Goal: Task Accomplishment & Management: Use online tool/utility

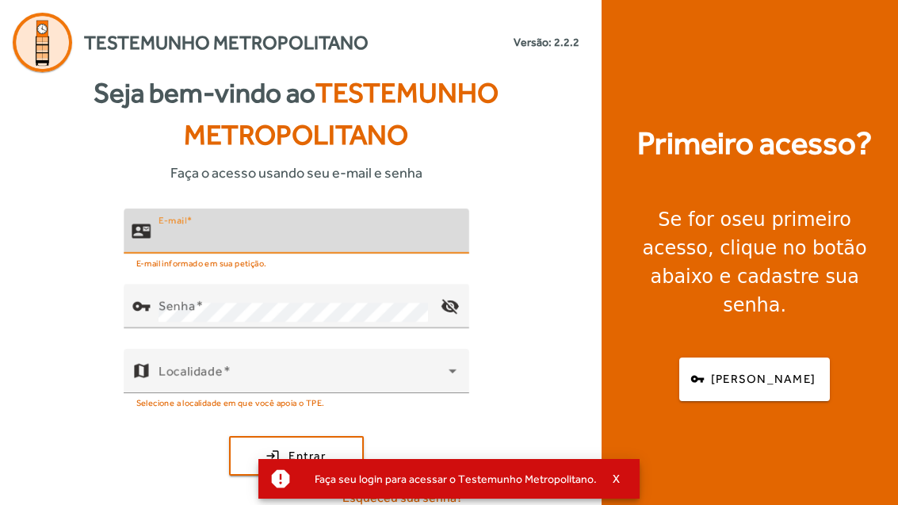
scroll to position [145, 0]
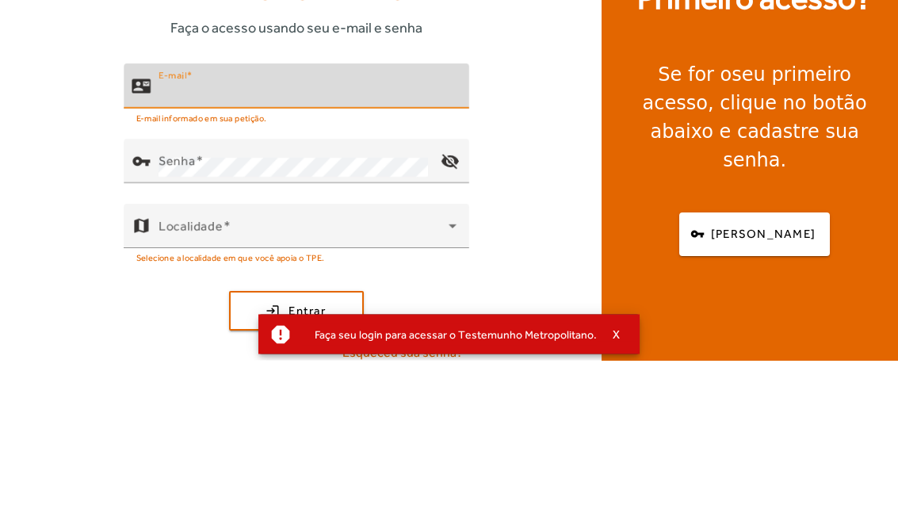
type input "**********"
click at [295, 436] on button "login Entrar" at bounding box center [296, 456] width 135 height 40
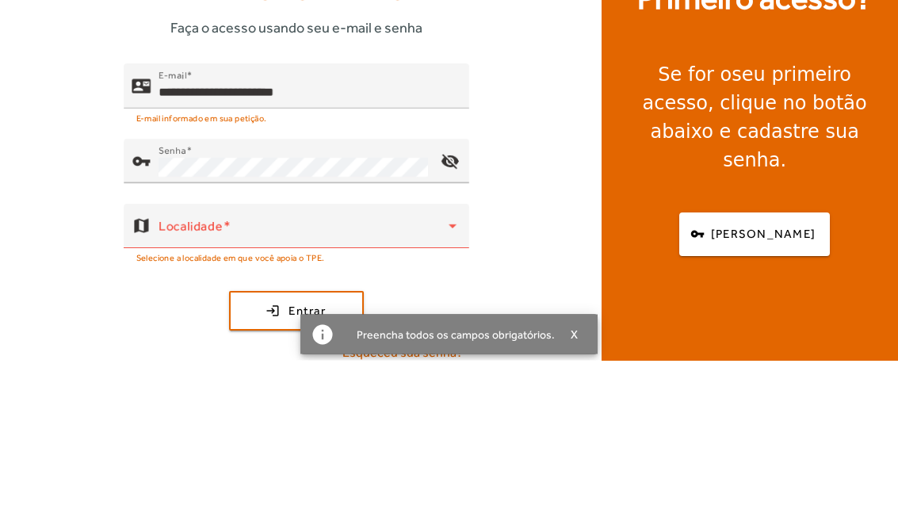
scroll to position [51, 0]
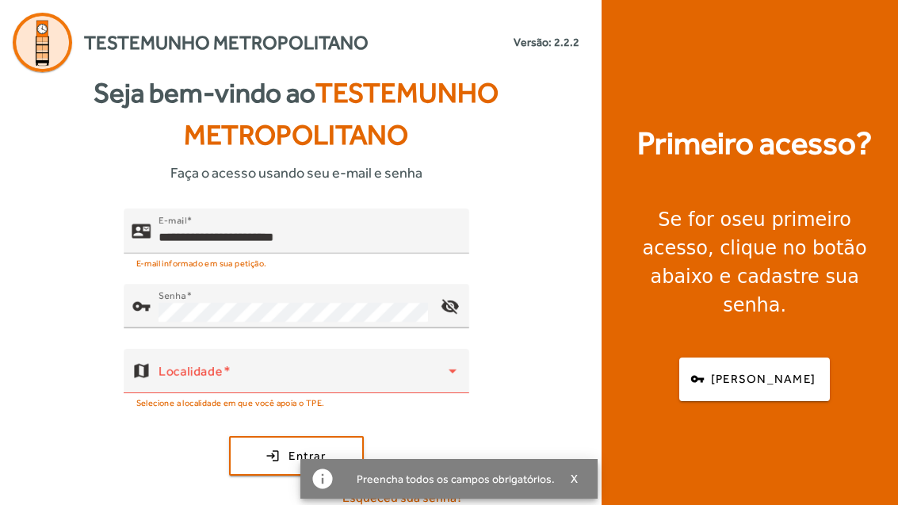
click at [312, 437] on span "submit" at bounding box center [297, 456] width 132 height 38
click at [337, 437] on span "submit" at bounding box center [297, 456] width 132 height 38
click at [447, 361] on icon at bounding box center [452, 370] width 19 height 19
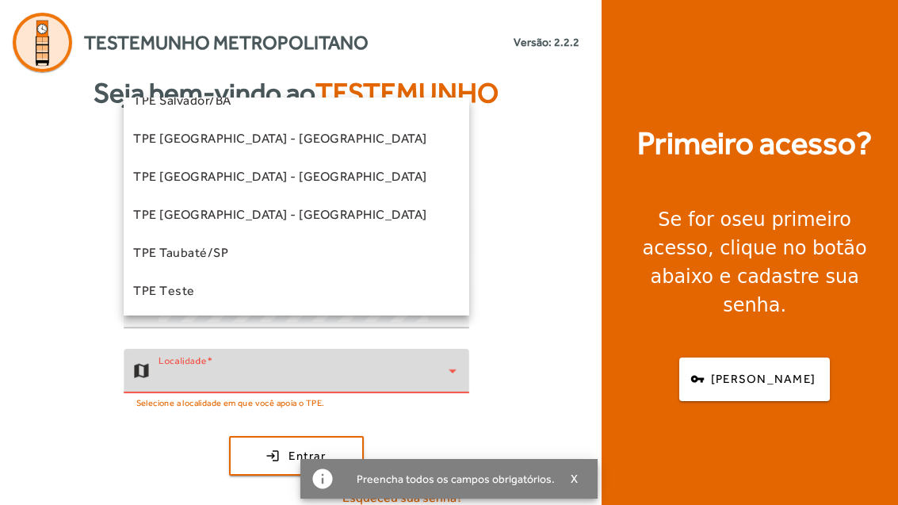
scroll to position [401, 0]
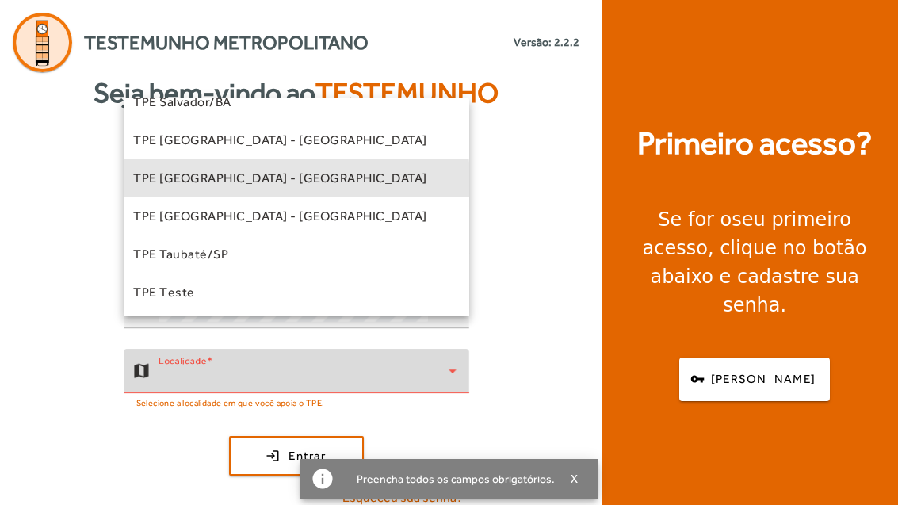
click at [274, 179] on span "TPE [GEOGRAPHIC_DATA] - [GEOGRAPHIC_DATA]" at bounding box center [280, 178] width 294 height 19
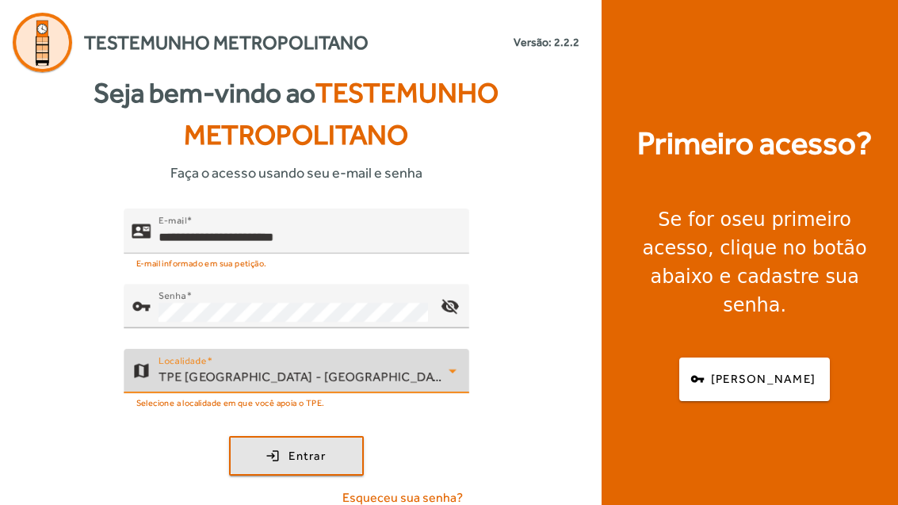
click at [344, 437] on span "submit" at bounding box center [297, 456] width 132 height 38
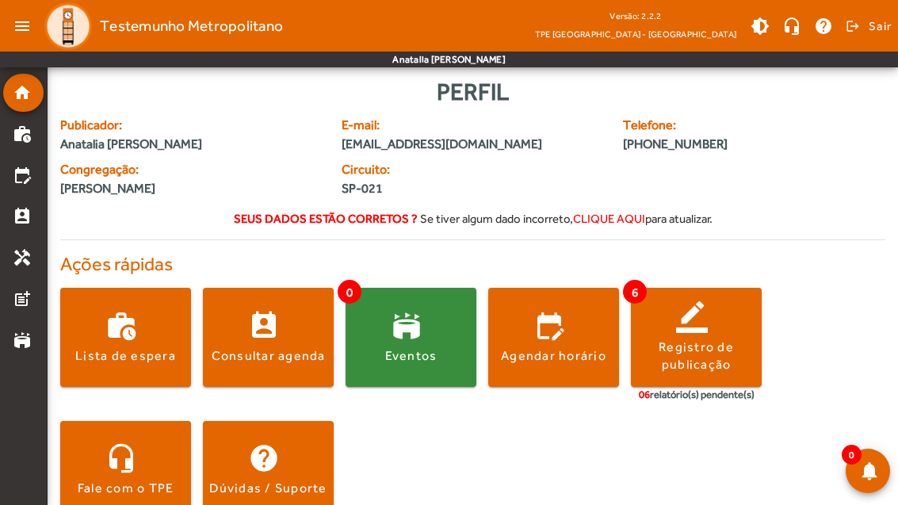
click at [311, 338] on span at bounding box center [268, 337] width 131 height 38
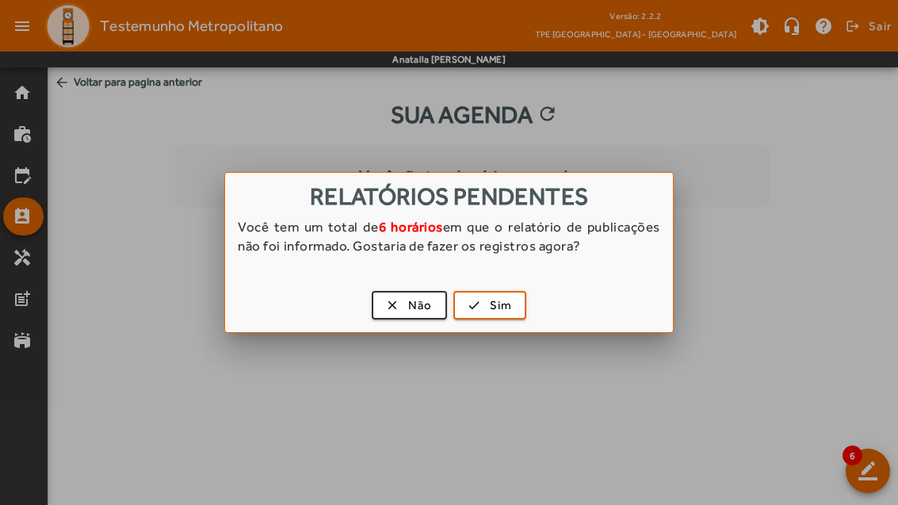
click at [417, 318] on button "clear Não" at bounding box center [409, 305] width 75 height 29
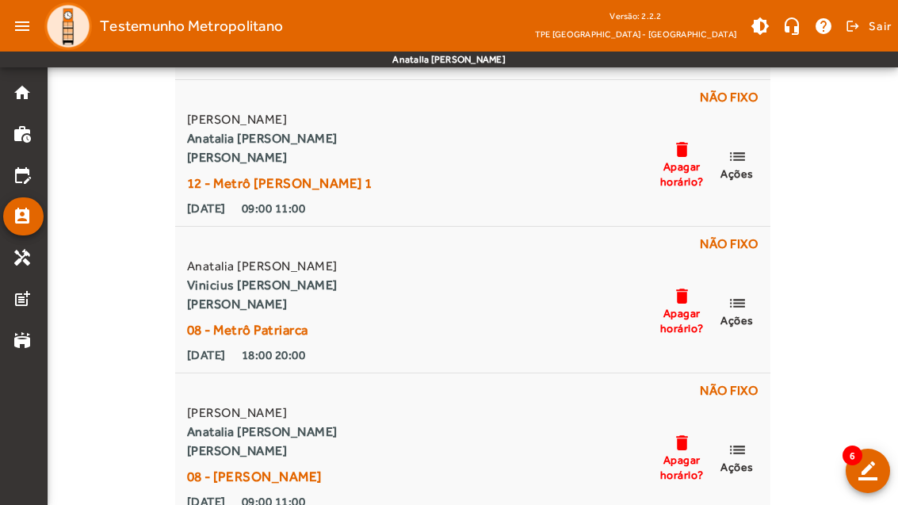
scroll to position [406, 0]
click at [135, 459] on div "Clique no botão de 'Ações adicionais' para realizar ações adicionais no seu hor…" at bounding box center [473, 270] width 850 height 1087
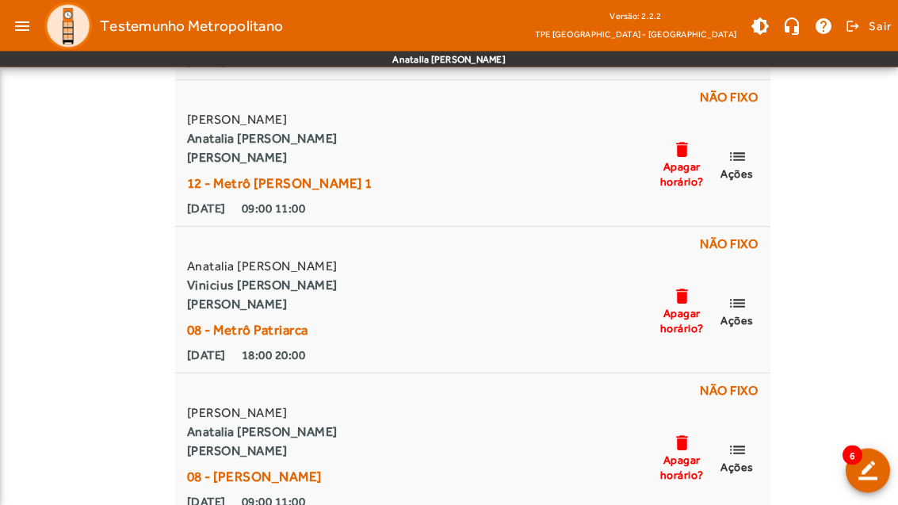
scroll to position [663, 0]
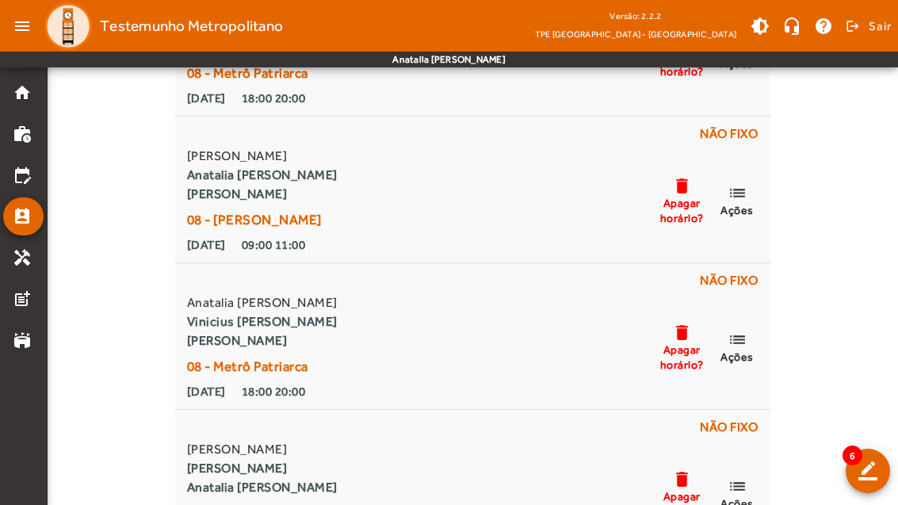
click at [86, 491] on div "Clique no botão de 'Ações adicionais' para realizar ações adicionais no seu hor…" at bounding box center [473, 12] width 850 height 1087
